Goal: Navigation & Orientation: Find specific page/section

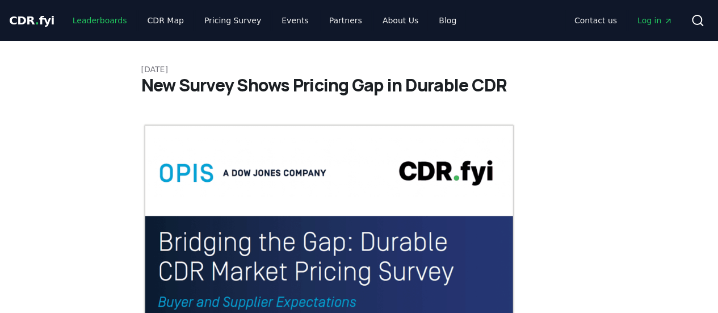
click at [89, 22] on link "Leaderboards" at bounding box center [100, 20] width 73 height 20
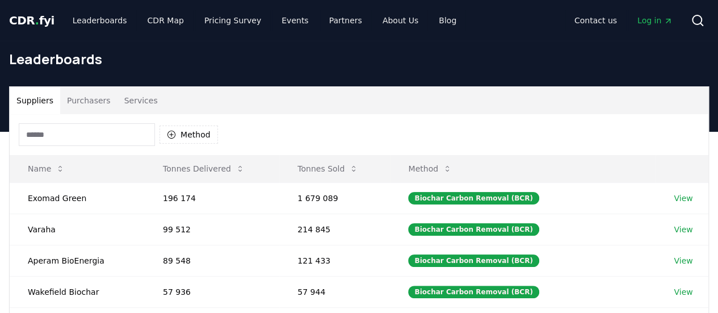
click at [20, 20] on span "CDR . fyi" at bounding box center [31, 21] width 45 height 14
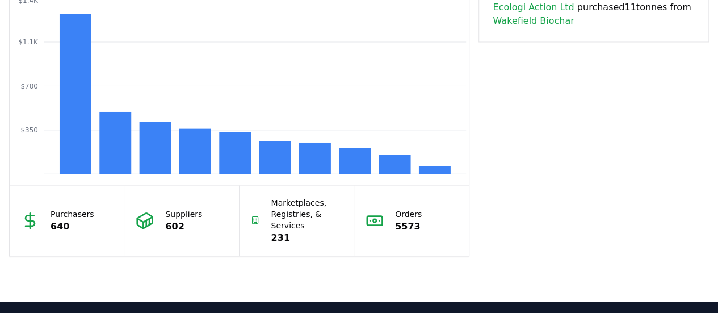
scroll to position [831, 0]
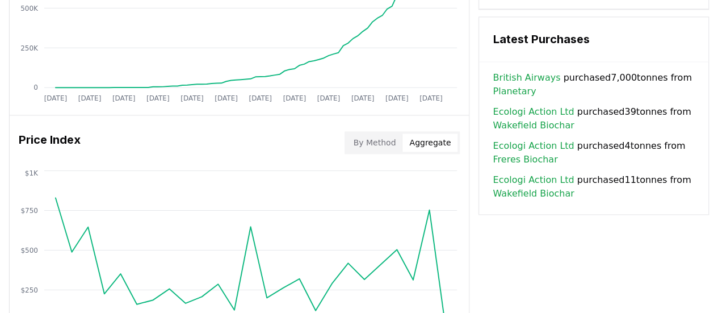
click at [427, 140] on button "Aggregate" at bounding box center [430, 142] width 55 height 18
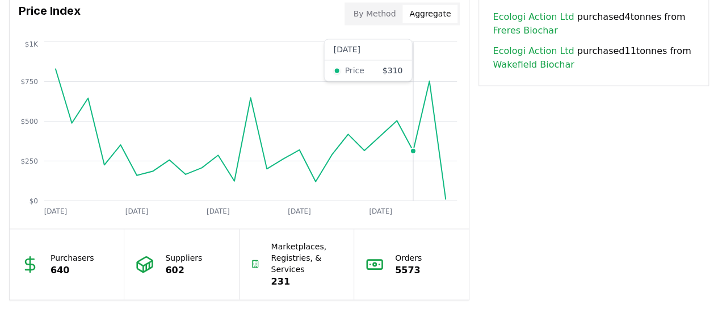
scroll to position [888, 0]
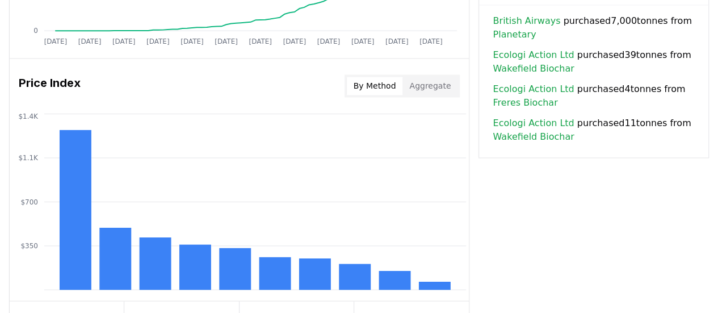
click at [377, 88] on button "By Method" at bounding box center [375, 86] width 56 height 18
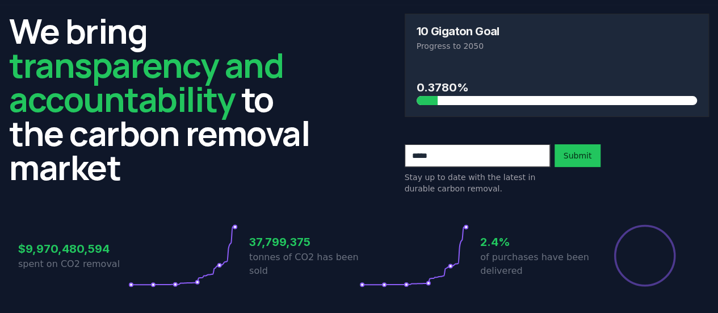
scroll to position [0, 0]
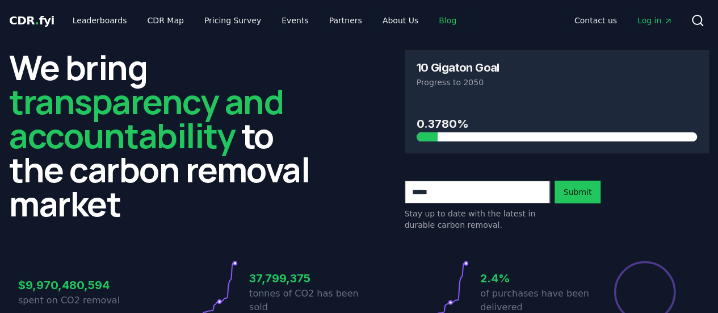
click at [430, 20] on link "Blog" at bounding box center [448, 20] width 36 height 20
click at [430, 19] on link "Blog" at bounding box center [448, 20] width 36 height 20
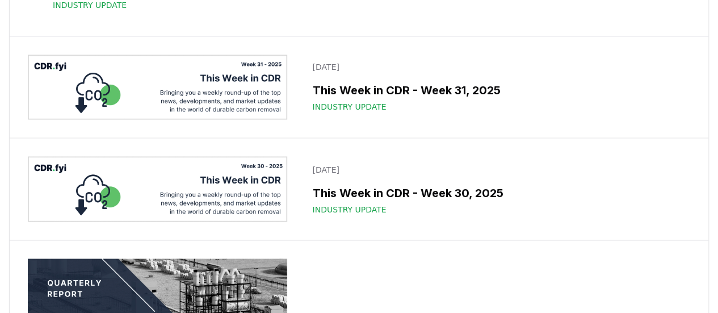
scroll to position [1136, 0]
